Goal: Transaction & Acquisition: Purchase product/service

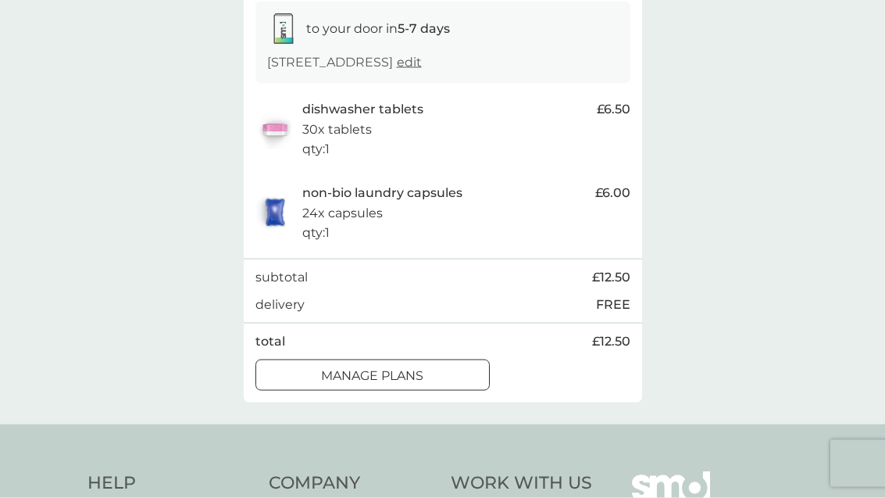
scroll to position [273, 0]
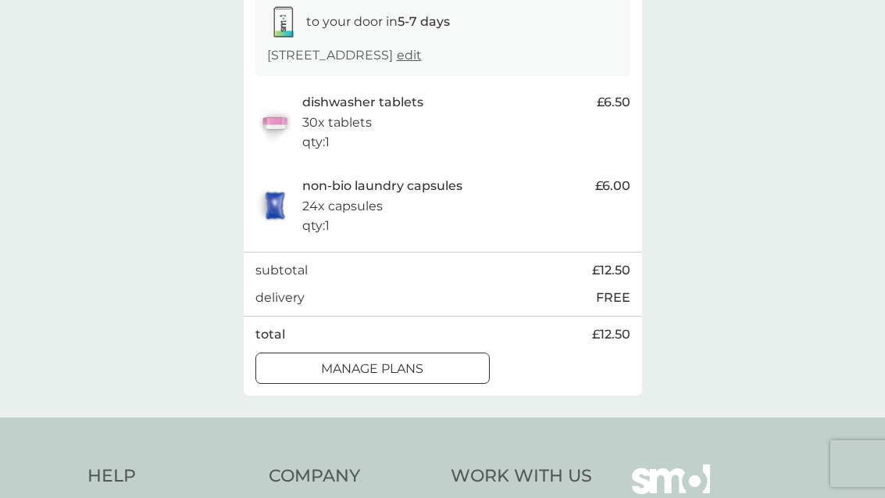
click at [382, 363] on div at bounding box center [373, 368] width 56 height 16
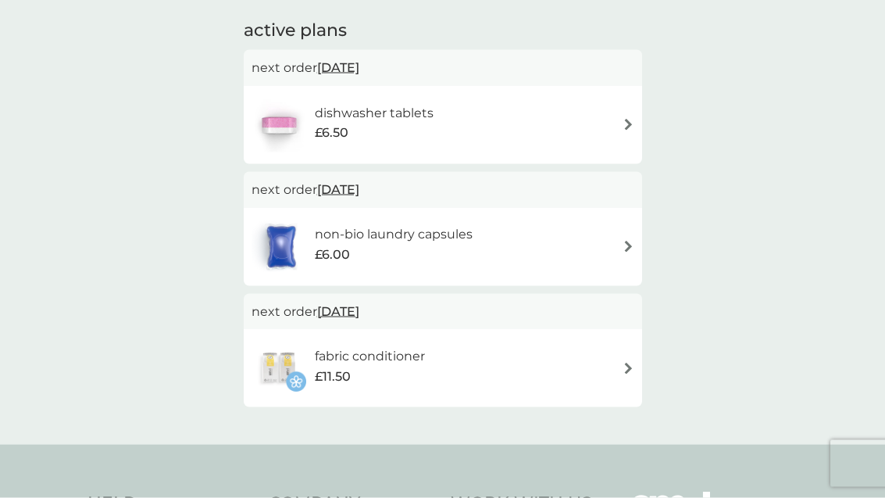
scroll to position [262, 0]
click at [353, 65] on span "13 Oct 2025" at bounding box center [338, 66] width 42 height 30
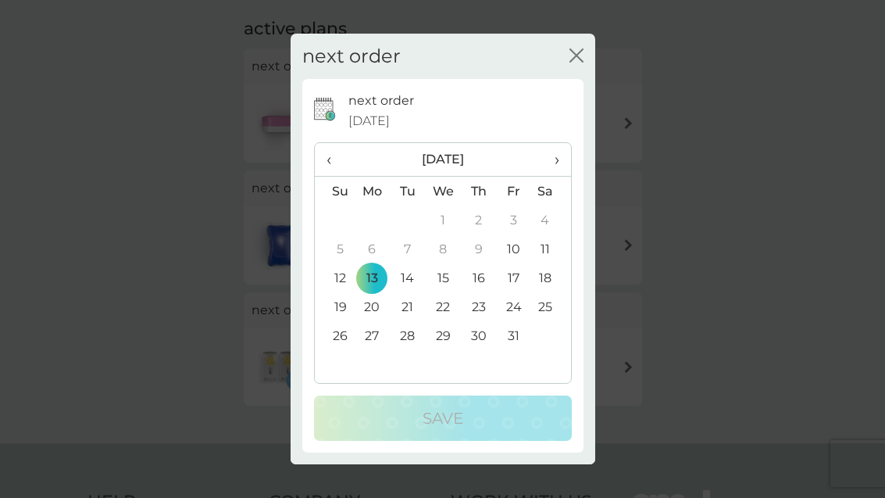
click at [558, 176] on span "›" at bounding box center [551, 159] width 16 height 33
click at [364, 263] on td "3" at bounding box center [373, 248] width 36 height 29
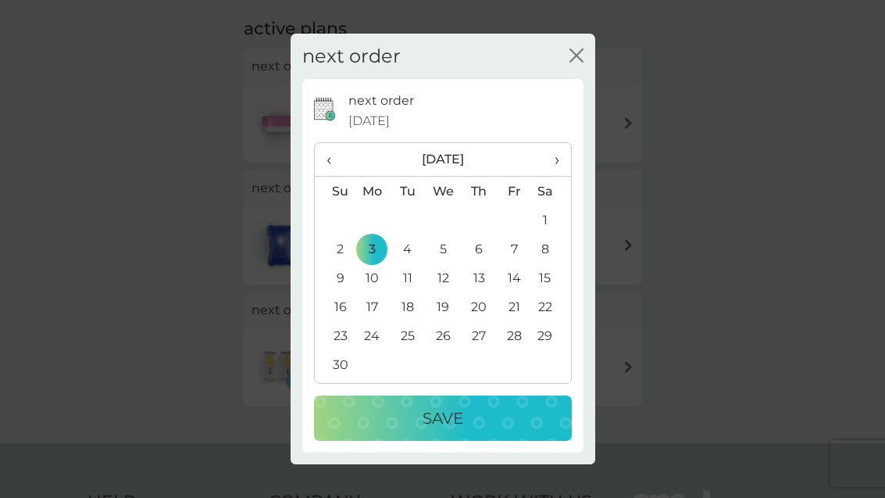
click at [438, 431] on p "Save" at bounding box center [443, 418] width 41 height 25
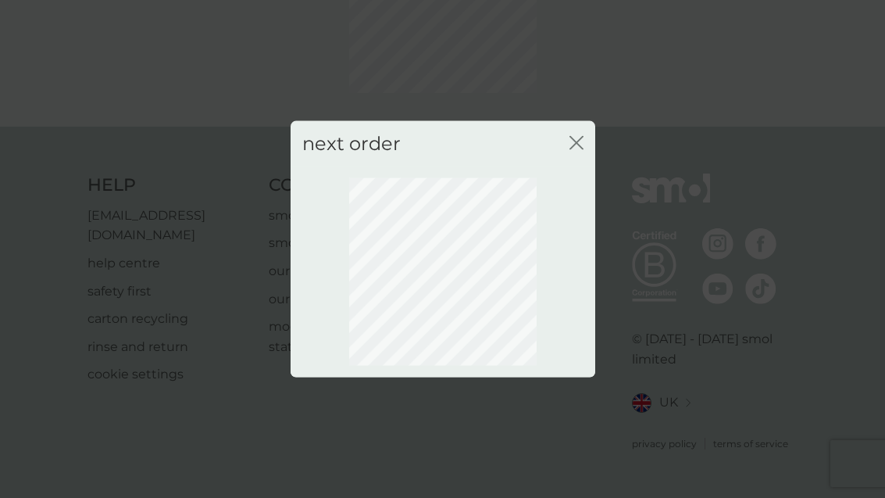
scroll to position [106, 0]
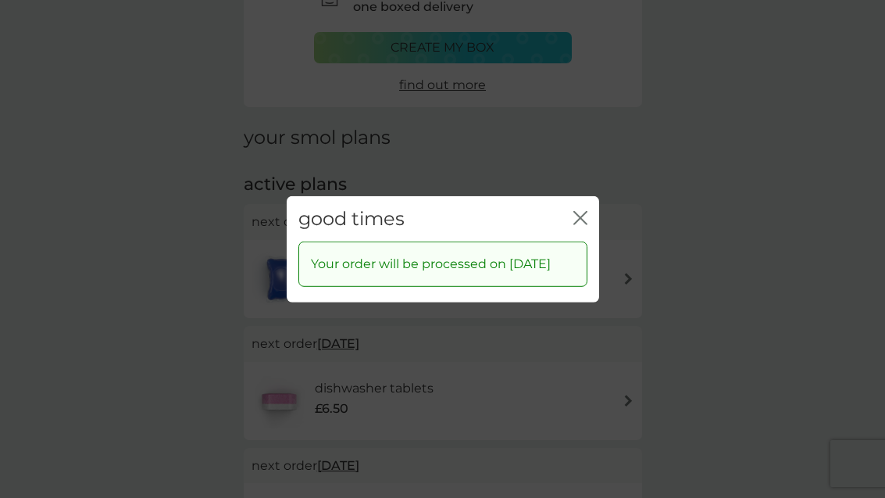
click at [575, 224] on icon "close" at bounding box center [580, 217] width 14 height 14
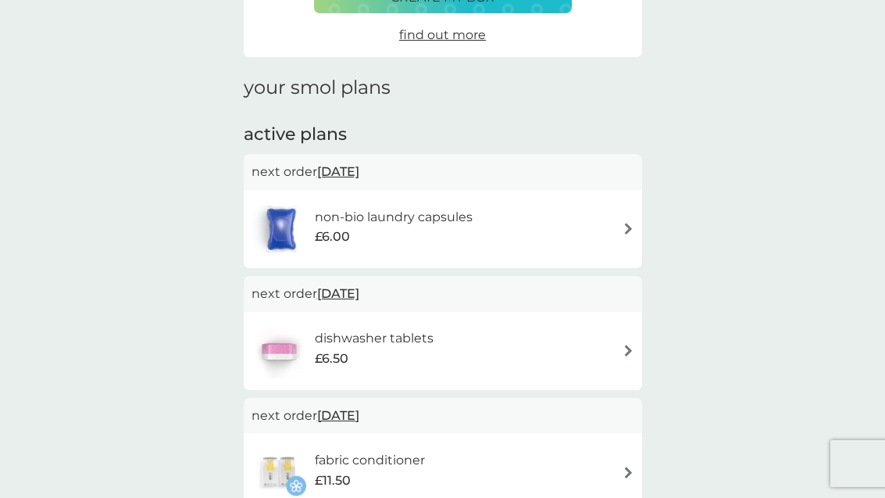
scroll to position [163, 0]
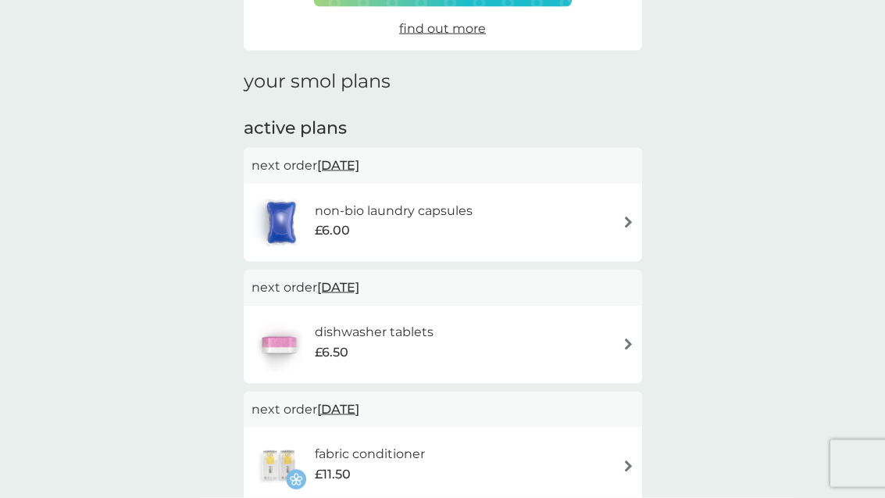
click at [352, 170] on span "13 Oct 2025" at bounding box center [338, 165] width 42 height 30
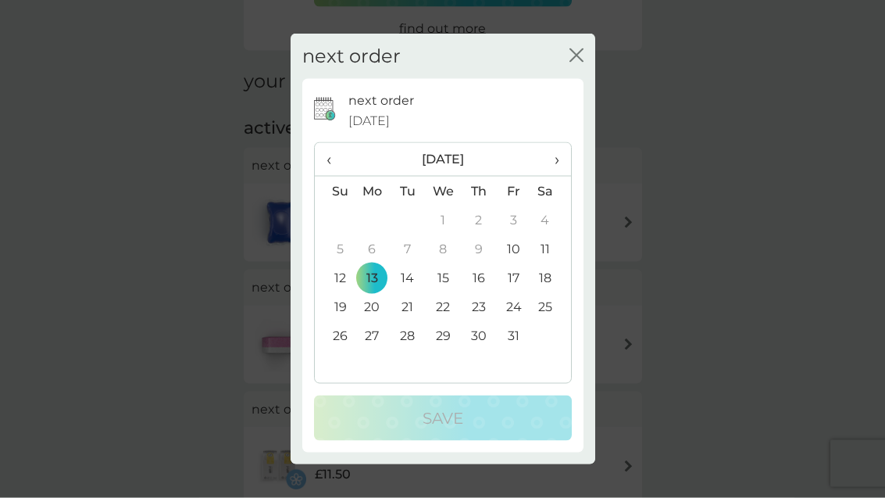
scroll to position [163, 0]
click at [552, 176] on span "›" at bounding box center [551, 159] width 16 height 33
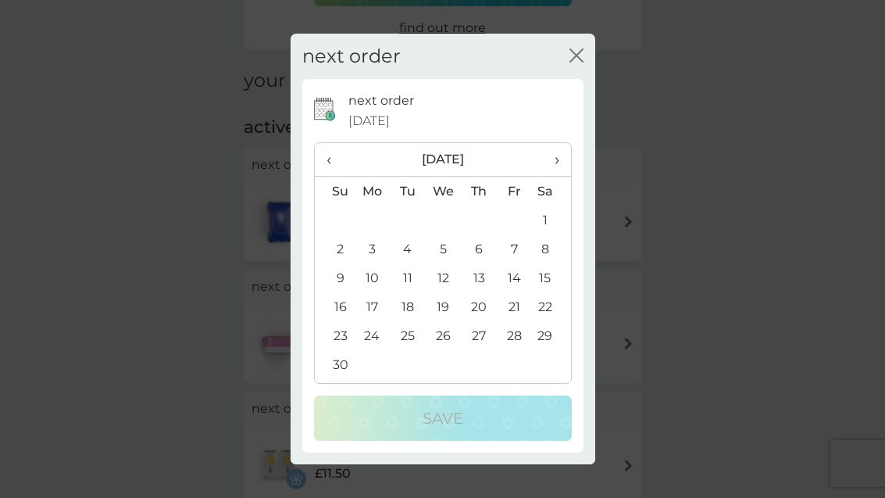
click at [371, 263] on td "3" at bounding box center [373, 248] width 36 height 29
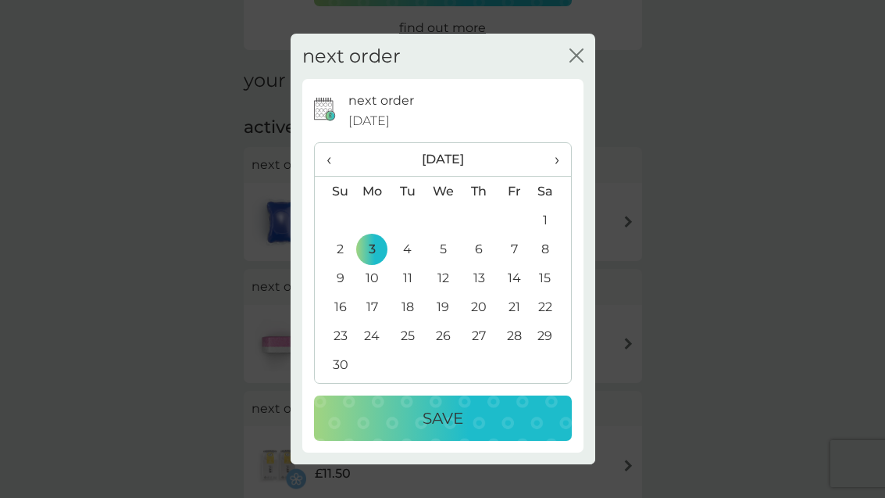
click at [450, 431] on p "Save" at bounding box center [443, 418] width 41 height 25
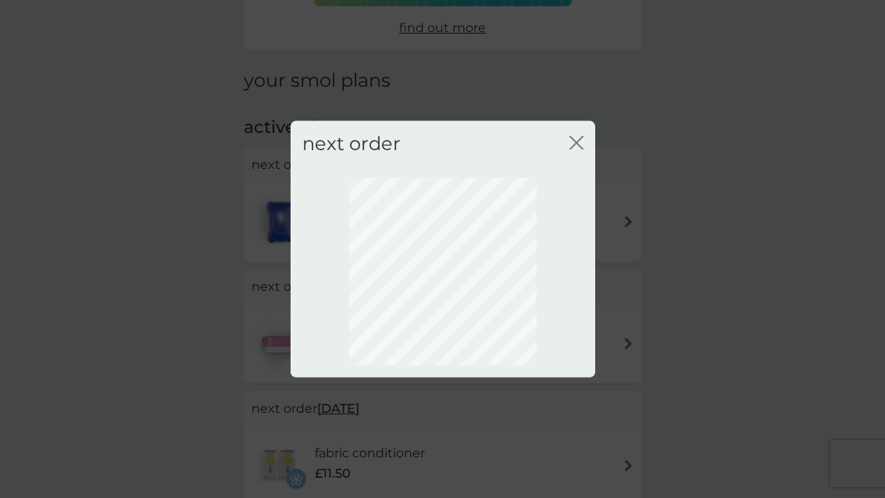
scroll to position [106, 0]
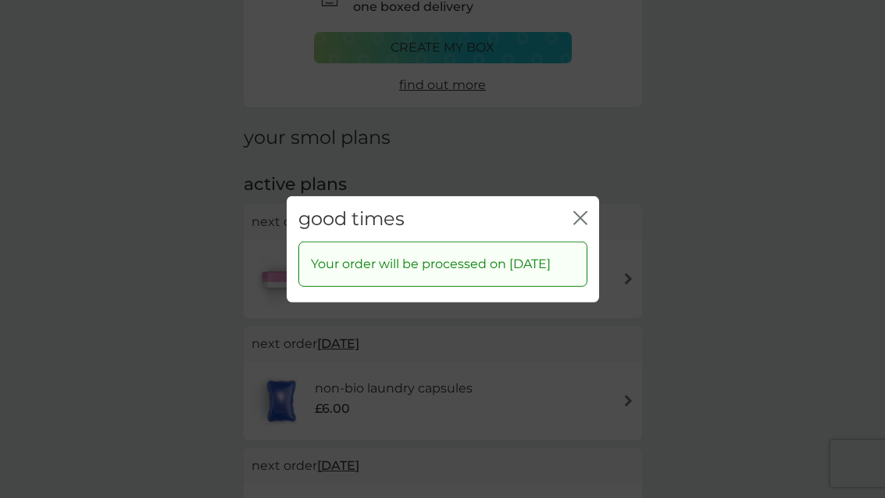
click at [582, 224] on icon "close" at bounding box center [580, 217] width 14 height 14
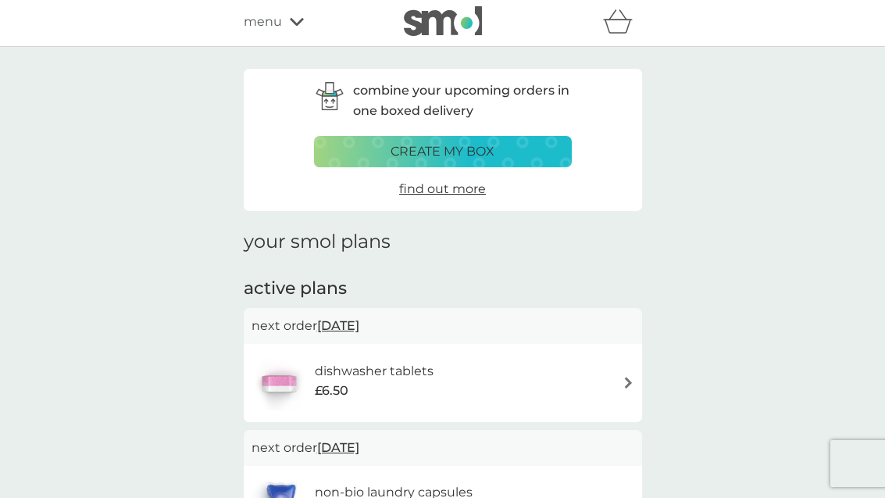
scroll to position [0, 0]
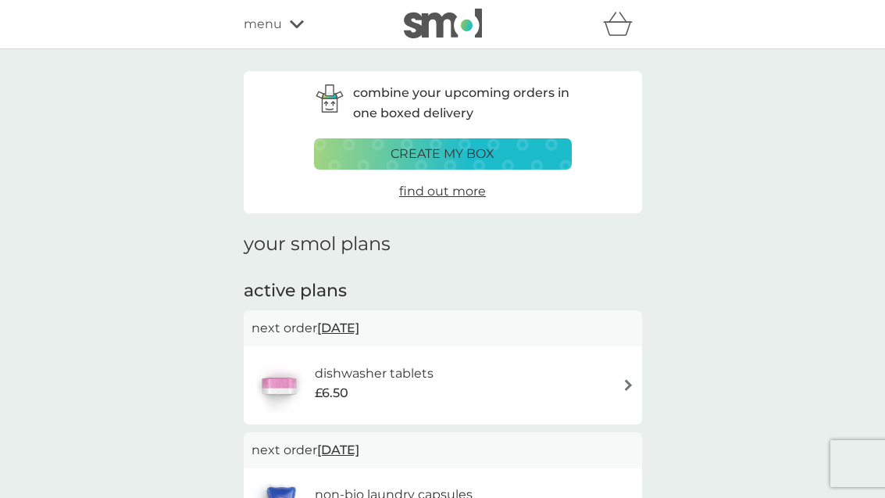
click at [272, 30] on span "menu" at bounding box center [263, 24] width 38 height 20
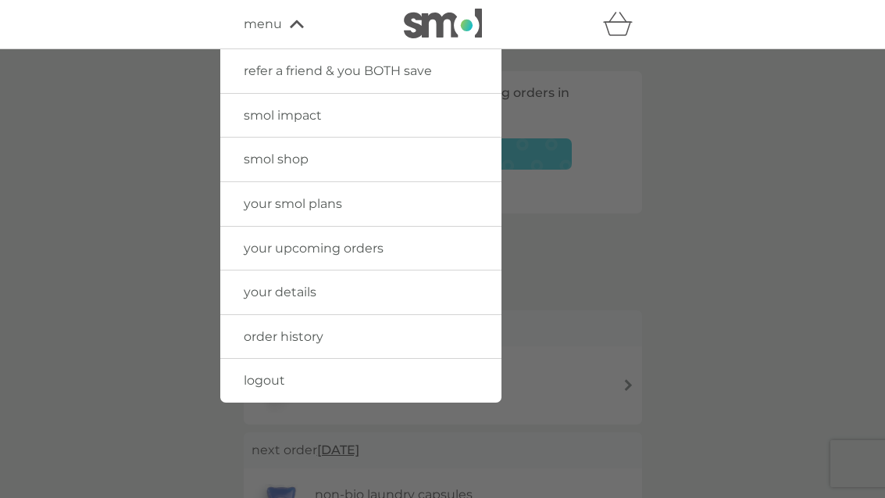
click at [331, 205] on span "your smol plans" at bounding box center [293, 203] width 98 height 15
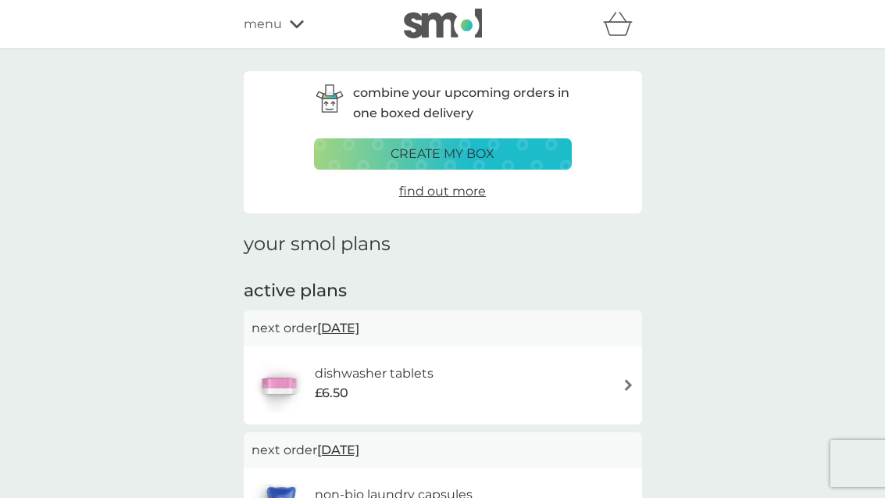
click at [283, 29] on div "menu" at bounding box center [310, 24] width 133 height 20
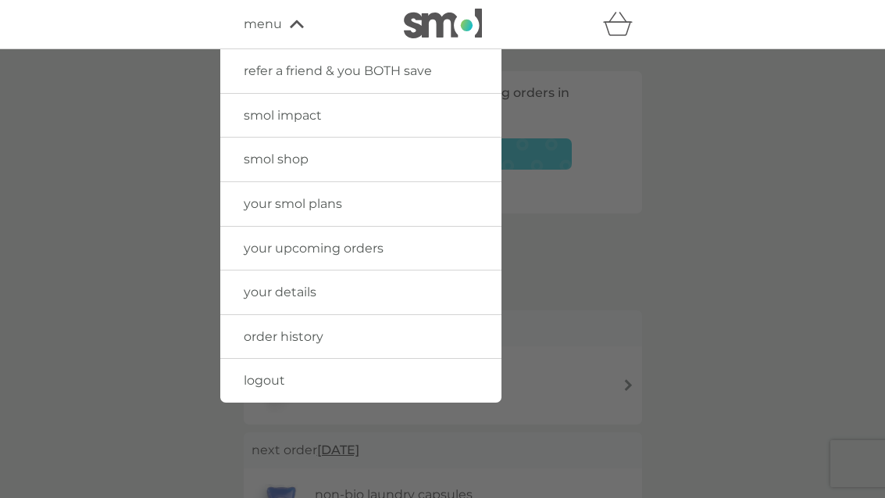
click at [341, 249] on span "your upcoming orders" at bounding box center [314, 248] width 140 height 15
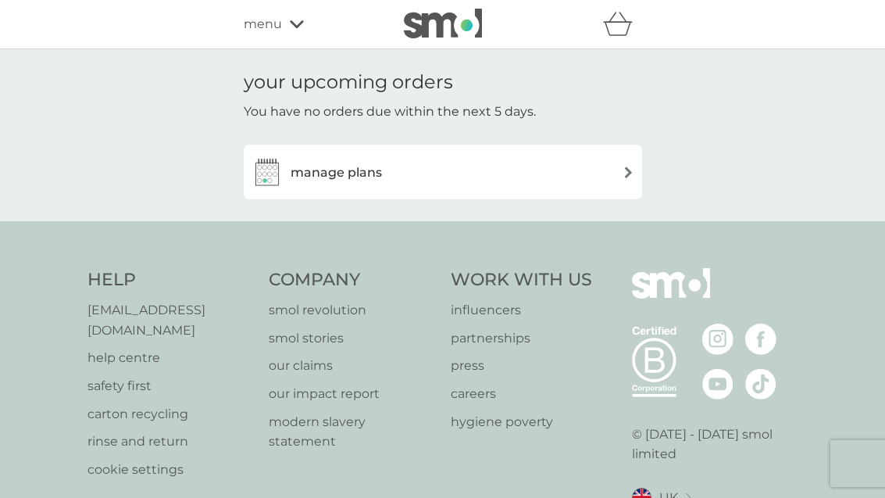
click at [270, 32] on span "menu" at bounding box center [263, 24] width 38 height 20
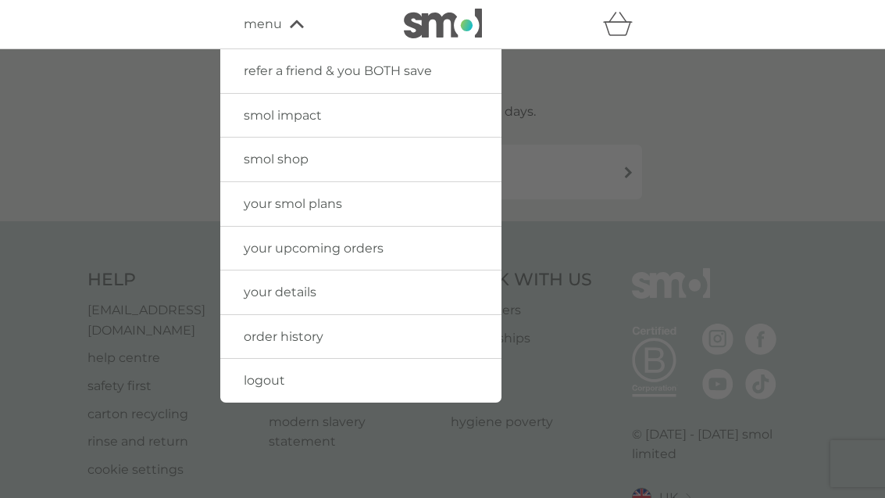
click at [301, 158] on span "smol shop" at bounding box center [276, 159] width 65 height 15
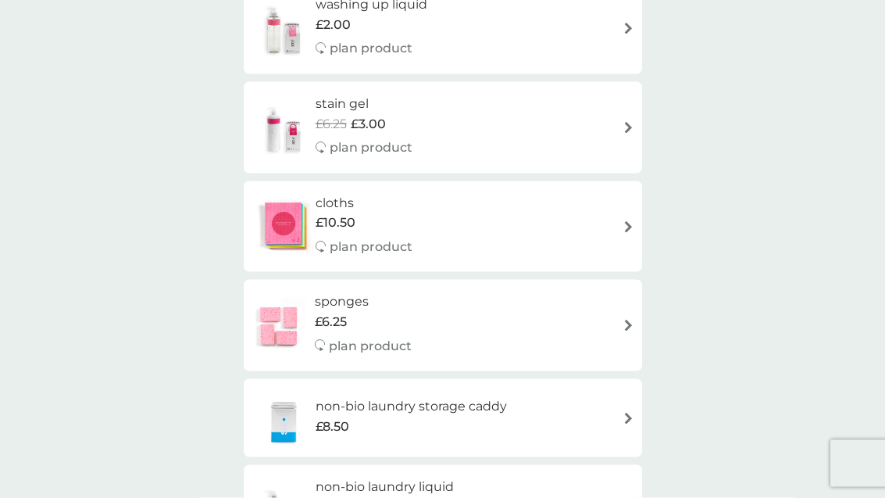
scroll to position [1645, 0]
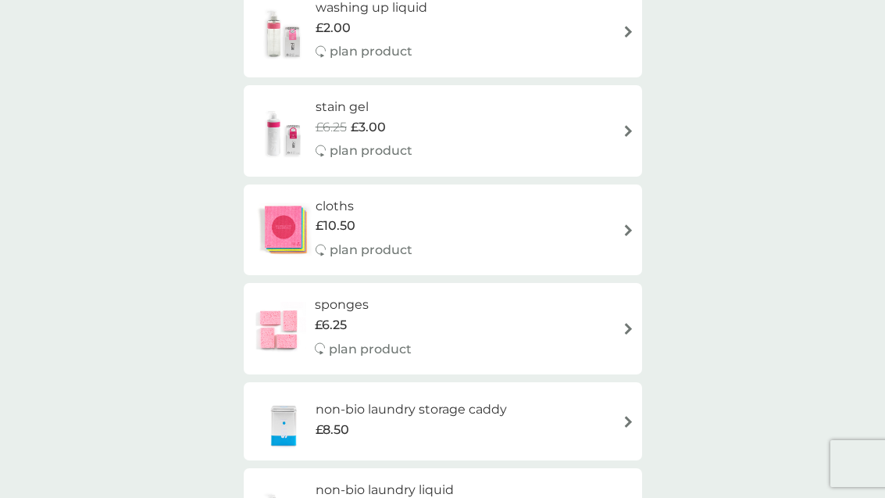
click at [372, 117] on span "£3.00" at bounding box center [368, 127] width 35 height 20
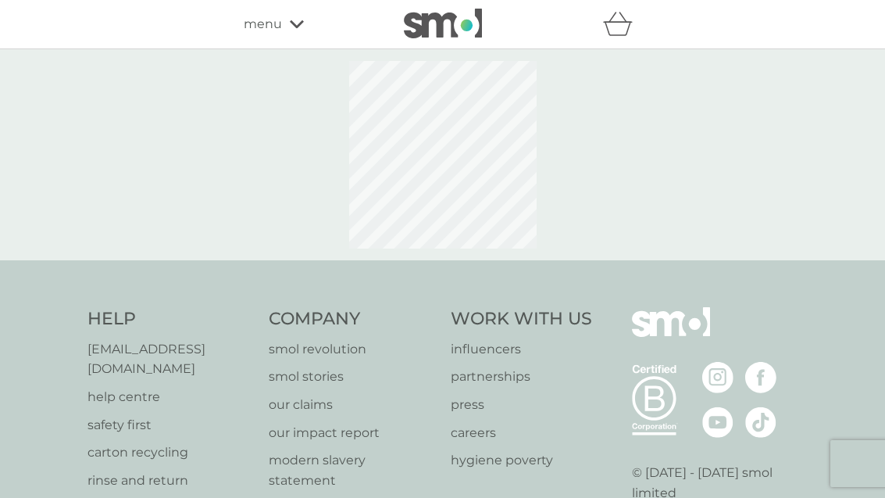
select select "182"
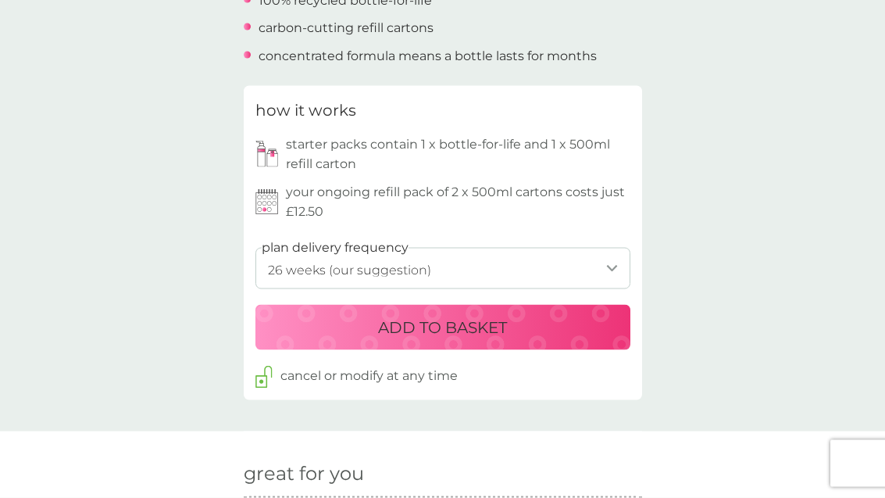
scroll to position [665, 0]
click at [601, 254] on select "1 week 2 weeks 3 weeks 4 weeks 5 weeks 6 weeks 7 weeks 8 weeks 9 weeks 10 weeks…" at bounding box center [442, 267] width 375 height 41
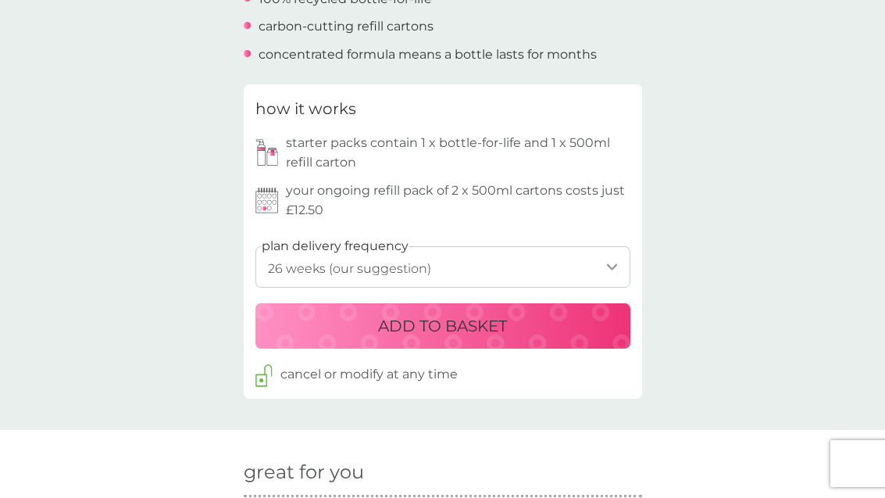
click at [610, 258] on select "1 week 2 weeks 3 weeks 4 weeks 5 weeks 6 weeks 7 weeks 8 weeks 9 weeks 10 weeks…" at bounding box center [442, 266] width 375 height 41
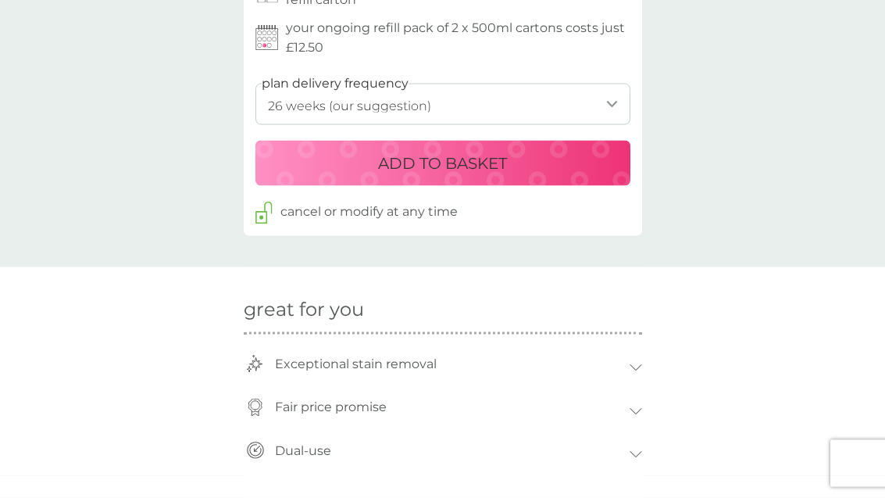
scroll to position [829, 0]
click at [472, 155] on p "ADD TO BASKET" at bounding box center [442, 162] width 129 height 25
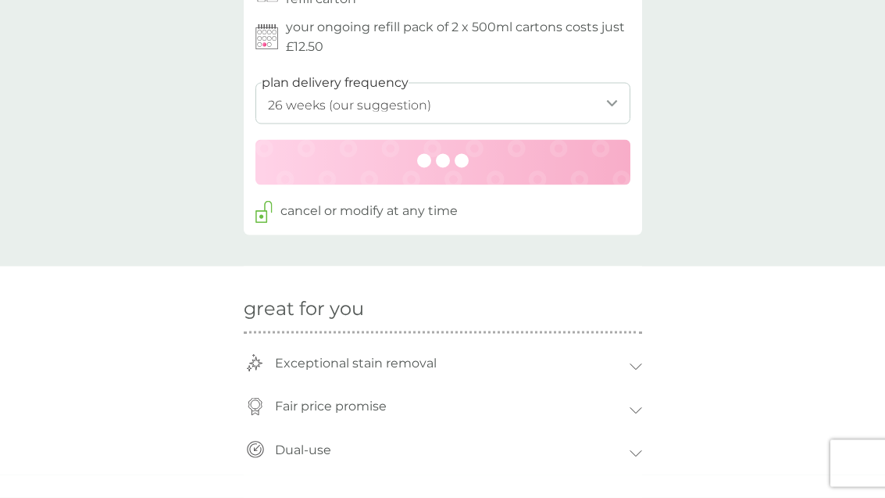
scroll to position [830, 0]
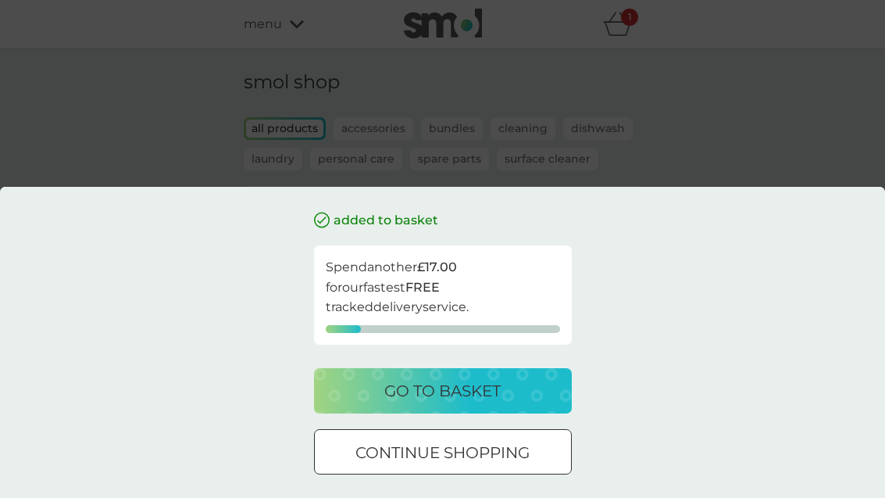
click at [482, 403] on p "go to basket" at bounding box center [442, 390] width 116 height 25
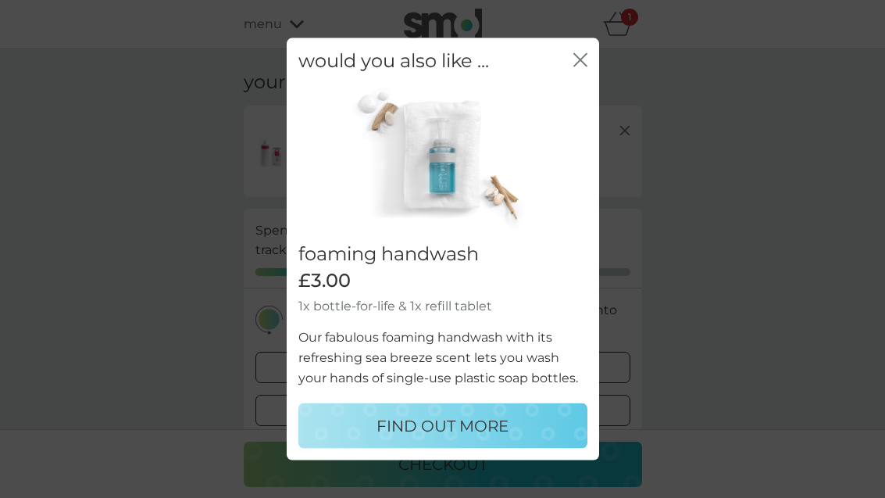
click at [586, 72] on div "close" at bounding box center [580, 60] width 14 height 23
click at [574, 69] on button "close" at bounding box center [580, 60] width 14 height 16
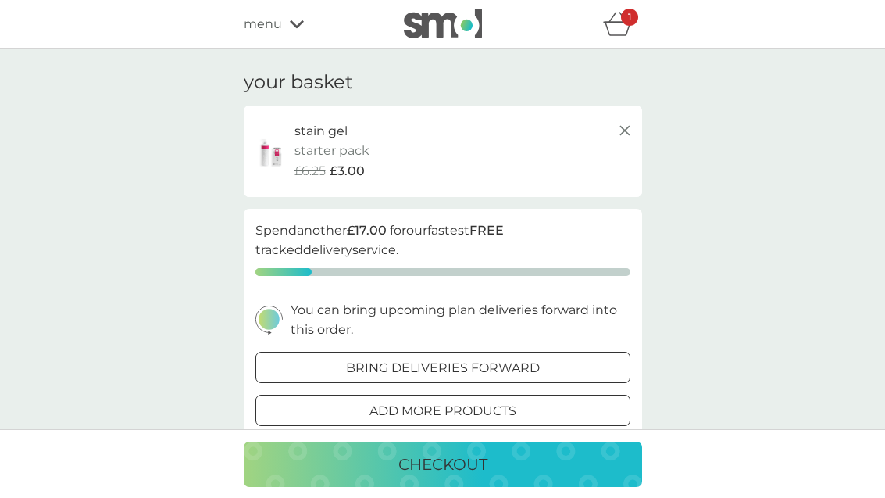
click at [616, 30] on icon "basket" at bounding box center [618, 24] width 30 height 24
click at [615, 38] on div "1" at bounding box center [622, 24] width 39 height 31
click at [621, 129] on icon at bounding box center [625, 130] width 19 height 19
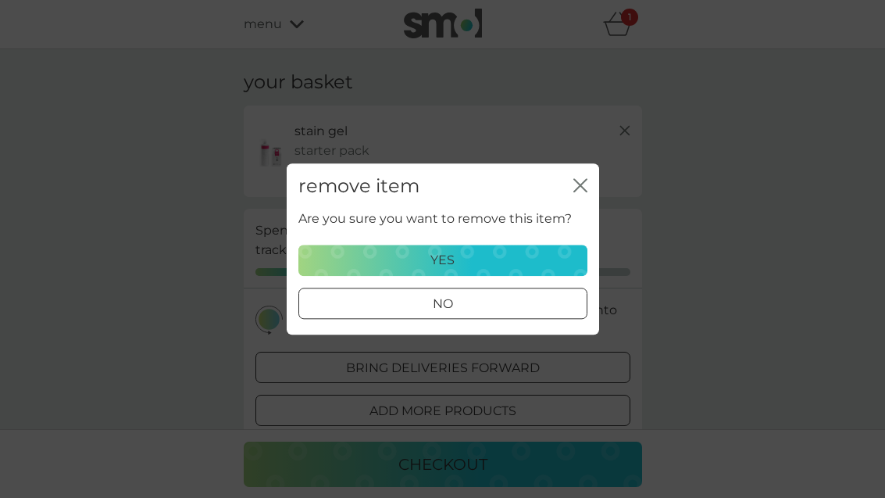
click at [462, 256] on div "yes" at bounding box center [443, 260] width 269 height 20
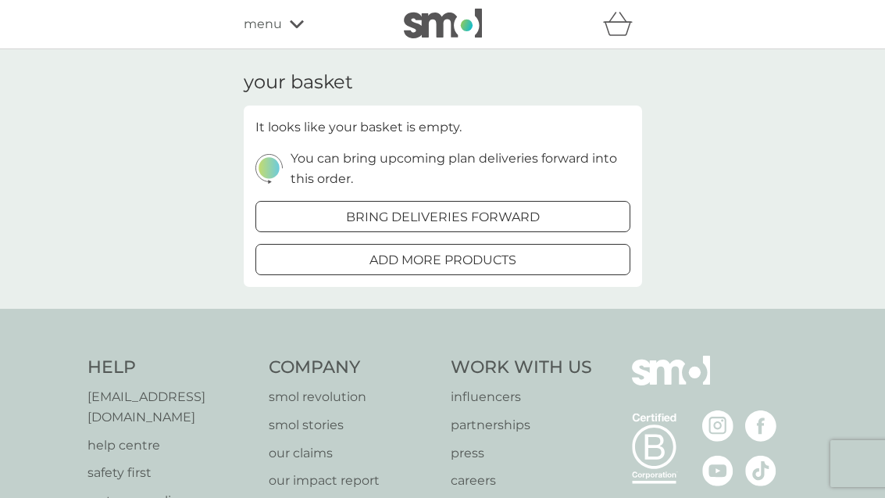
click at [456, 261] on div at bounding box center [443, 260] width 56 height 16
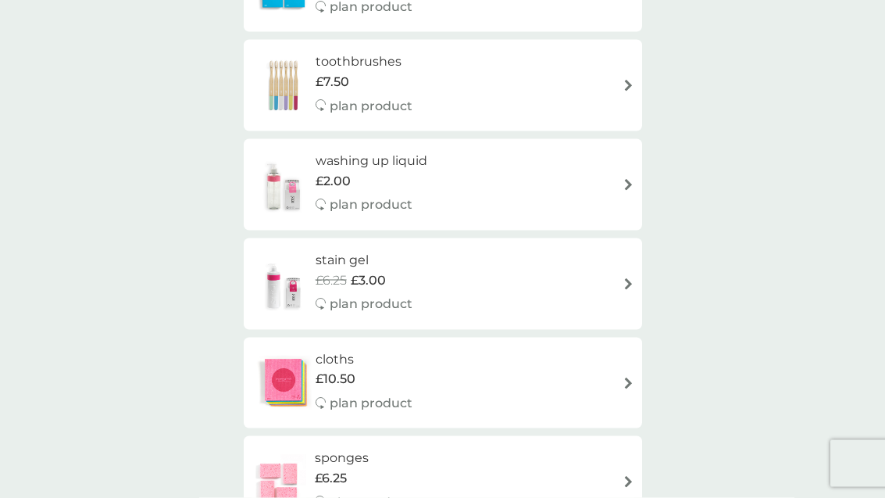
scroll to position [1492, 0]
click at [537, 259] on div "stain gel £6.25 £3.00 plan product" at bounding box center [443, 283] width 383 height 68
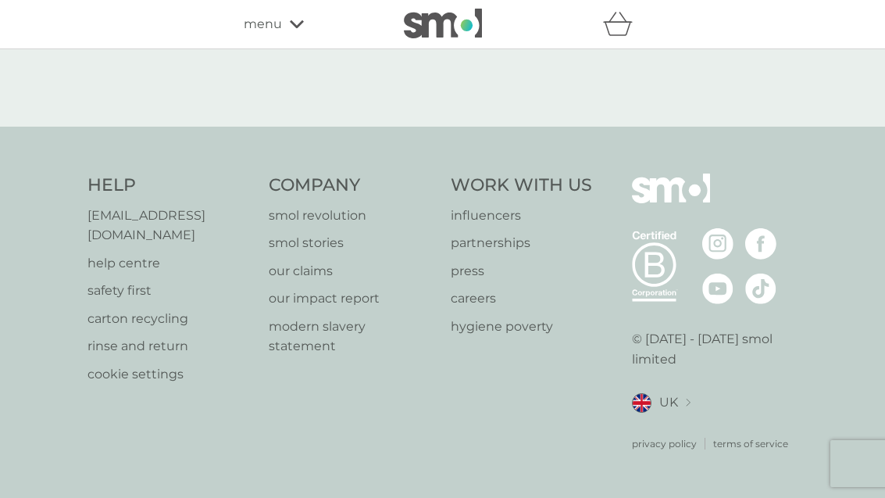
select select "182"
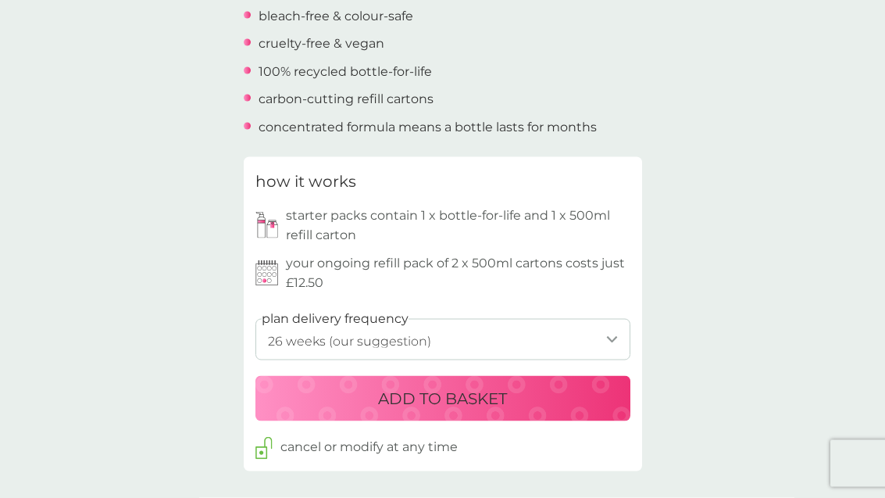
scroll to position [594, 0]
click at [523, 392] on div "ADD TO BASKET" at bounding box center [443, 397] width 344 height 25
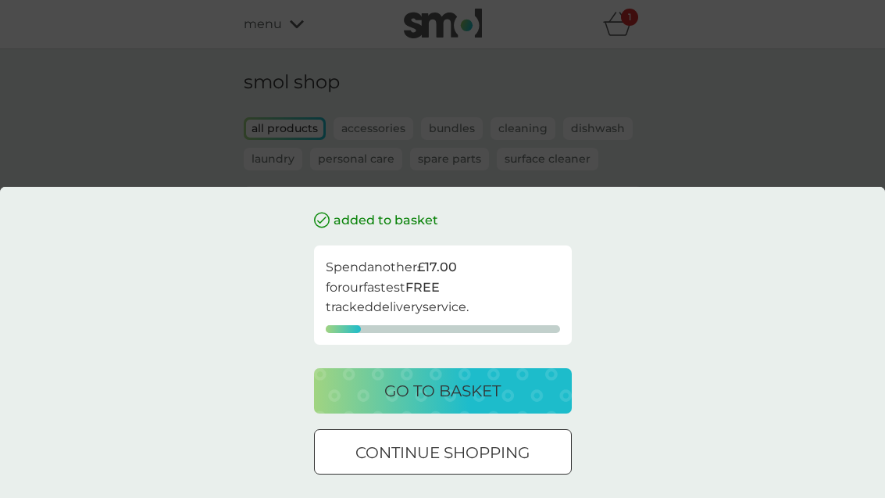
click at [732, 115] on div "added to basket Spend another £17.00 for our fastest FREE tracked delivery serv…" at bounding box center [442, 249] width 885 height 498
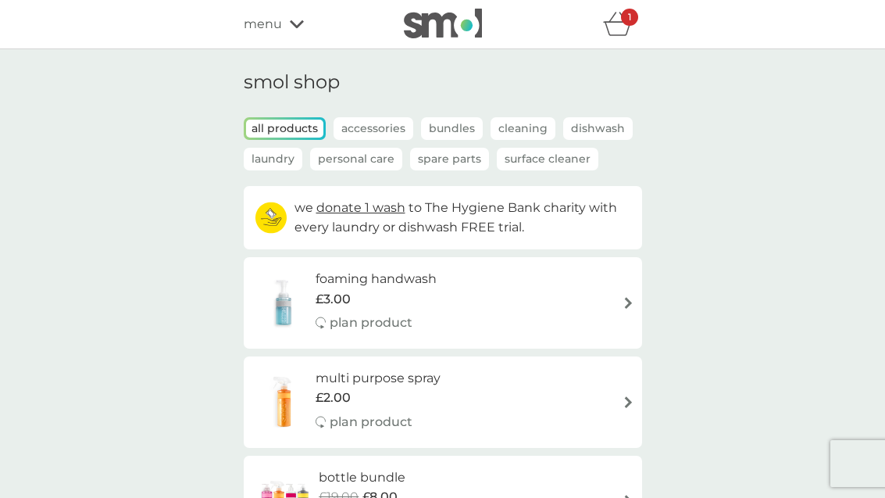
click at [626, 23] on div "1" at bounding box center [629, 17] width 17 height 17
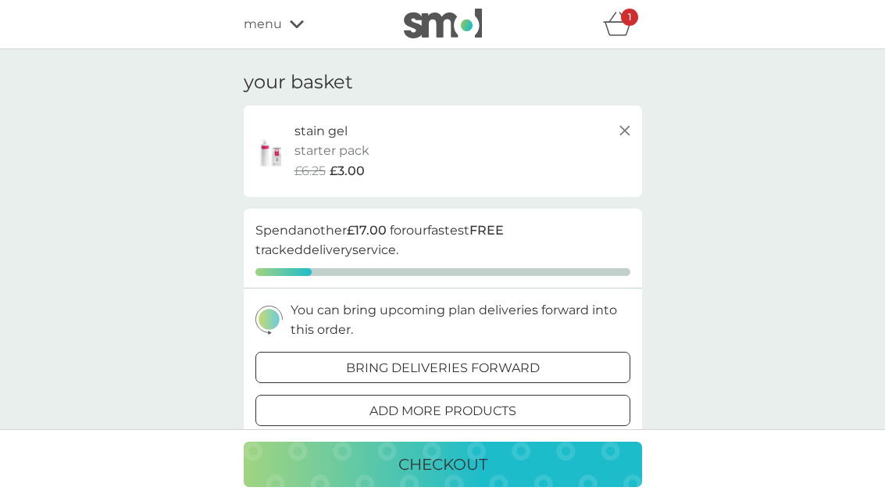
click at [618, 127] on icon at bounding box center [625, 130] width 19 height 19
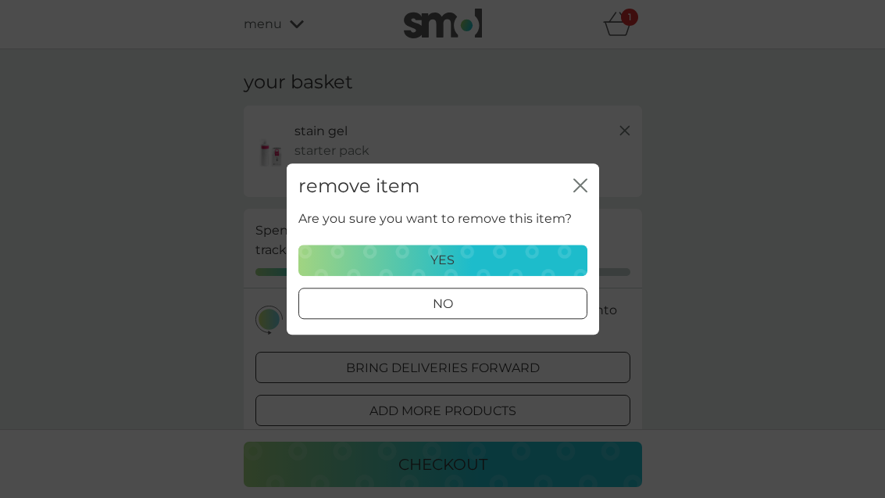
click at [457, 256] on div "yes" at bounding box center [443, 260] width 269 height 20
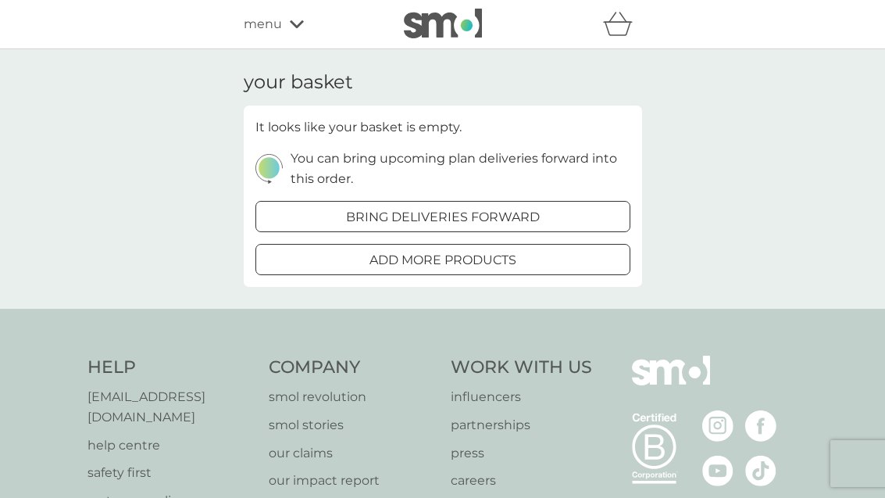
click at [273, 32] on span "menu" at bounding box center [263, 24] width 38 height 20
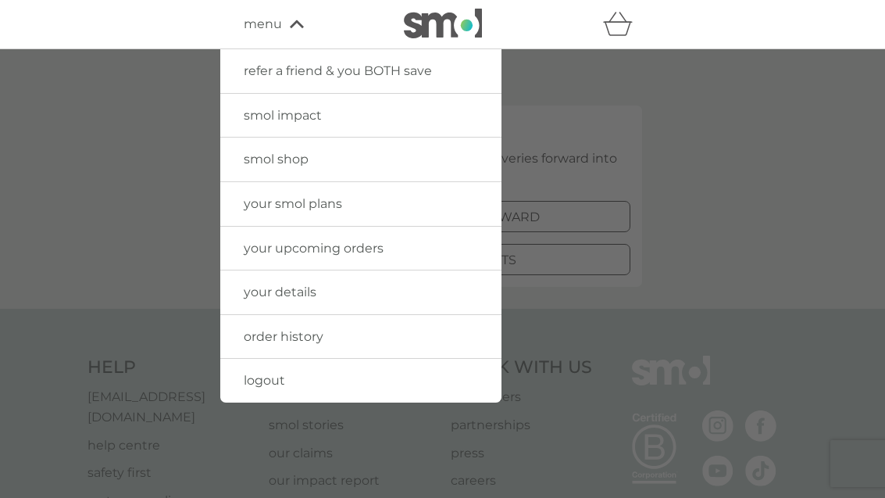
click at [348, 245] on span "your upcoming orders" at bounding box center [314, 248] width 140 height 15
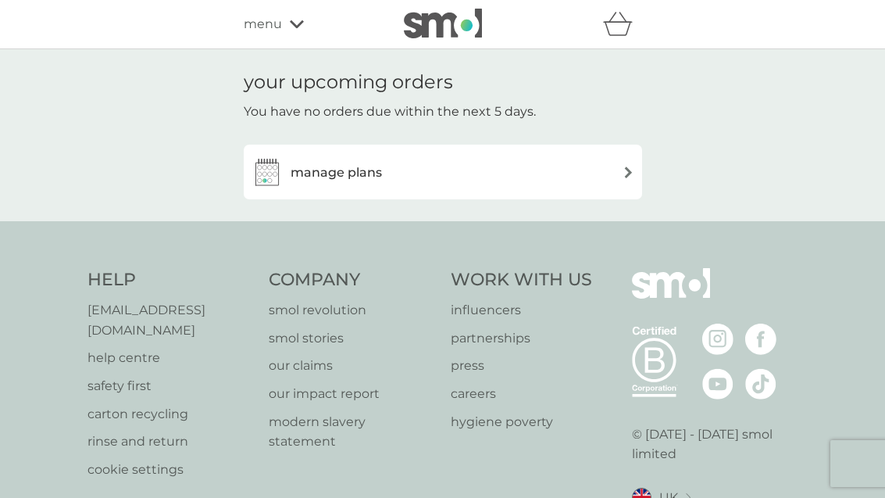
click at [475, 166] on div "manage plans" at bounding box center [443, 171] width 383 height 31
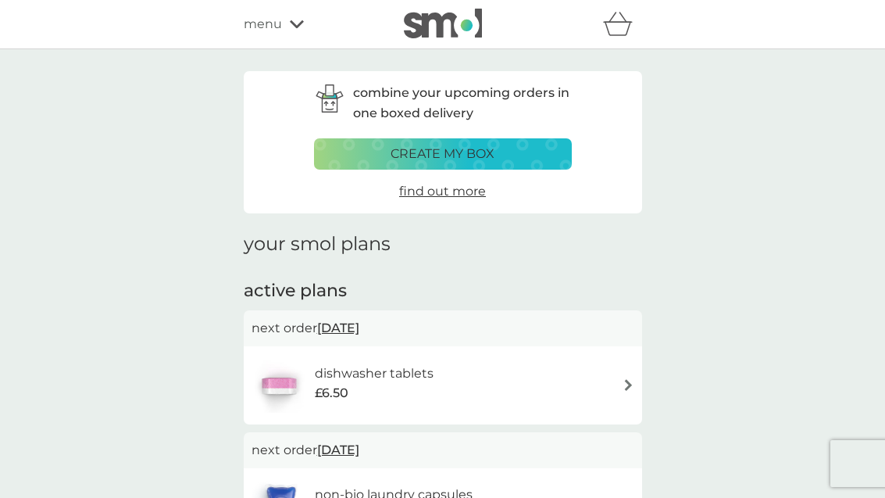
click at [278, 28] on span "menu" at bounding box center [263, 24] width 38 height 20
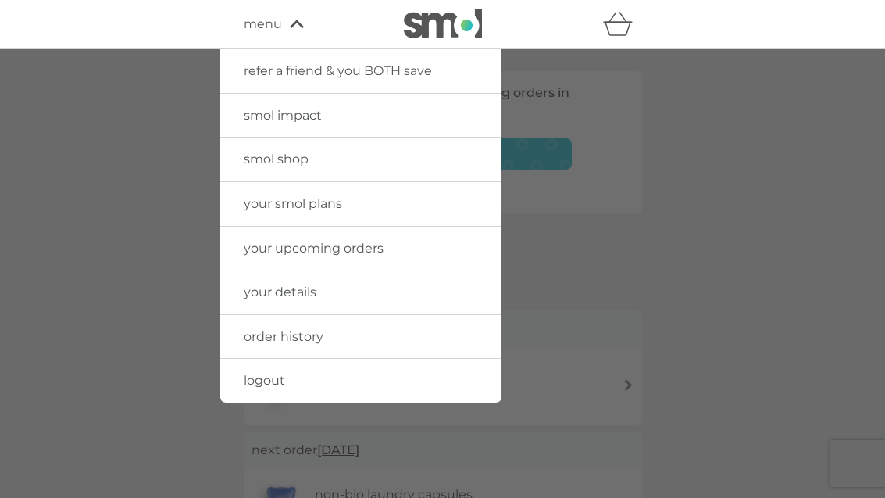
click at [279, 387] on link "logout" at bounding box center [360, 381] width 281 height 44
